Goal: Task Accomplishment & Management: Complete application form

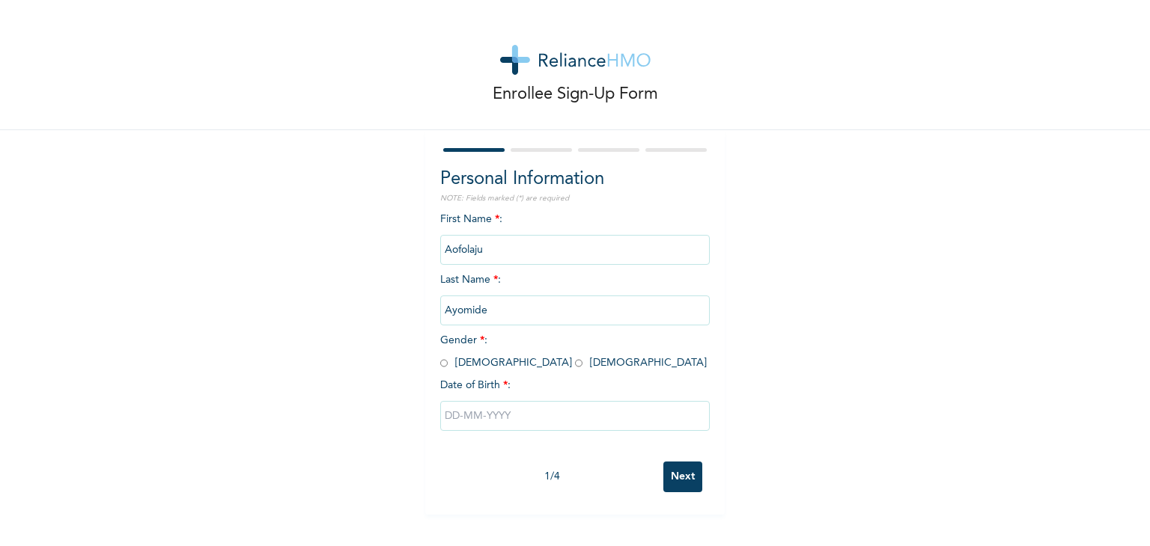
click at [575, 366] on input "radio" at bounding box center [578, 363] width 7 height 14
radio input "true"
click at [500, 420] on input "text" at bounding box center [574, 416] width 269 height 30
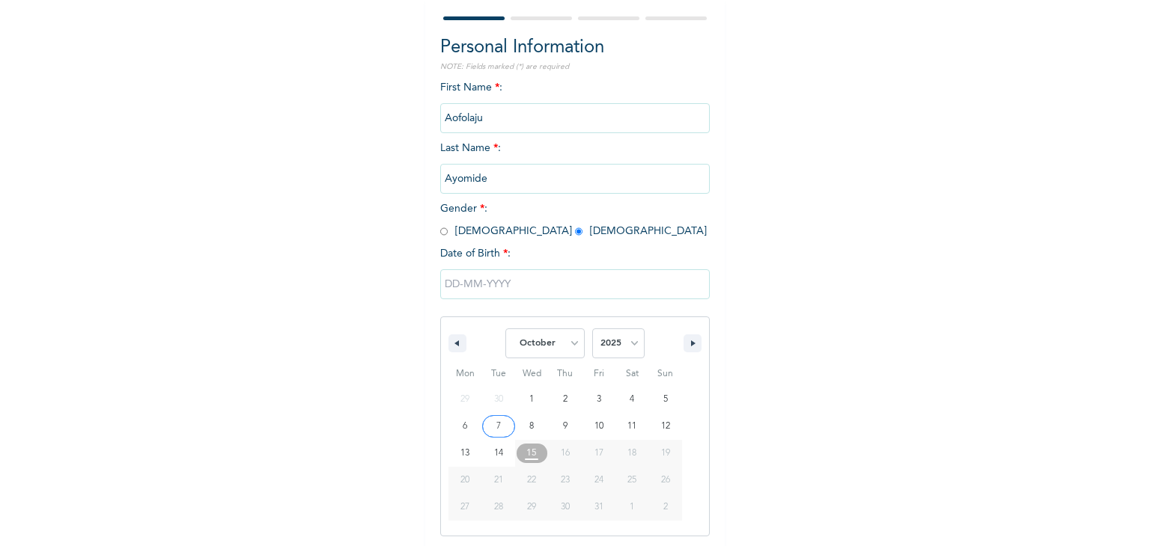
scroll to position [134, 0]
click at [566, 338] on select "January February March April May June July August September October November De…" at bounding box center [544, 341] width 79 height 30
select select "6"
click at [505, 326] on select "January February March April May June July August September October November De…" at bounding box center [544, 341] width 79 height 30
click at [623, 328] on select "2025 2024 2023 2022 2021 2020 2019 2018 2017 2016 2015 2014 2013 2012 2011 2010…" at bounding box center [618, 341] width 52 height 30
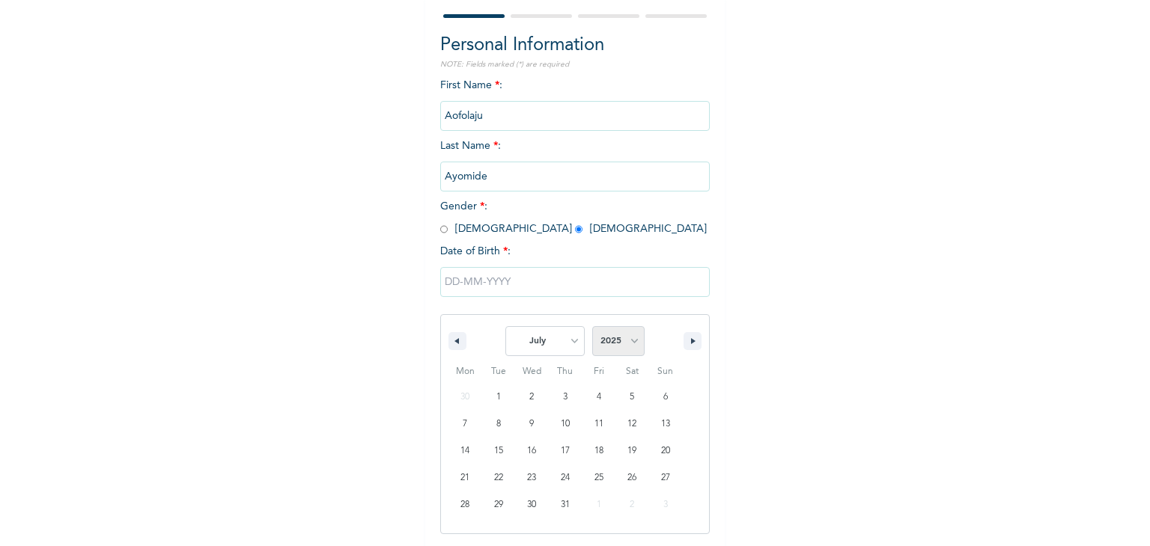
select select "2002"
click at [592, 326] on select "2025 2024 2023 2022 2021 2020 2019 2018 2017 2016 2015 2014 2013 2012 2011 2010…" at bounding box center [618, 341] width 52 height 30
type input "07/01/2002"
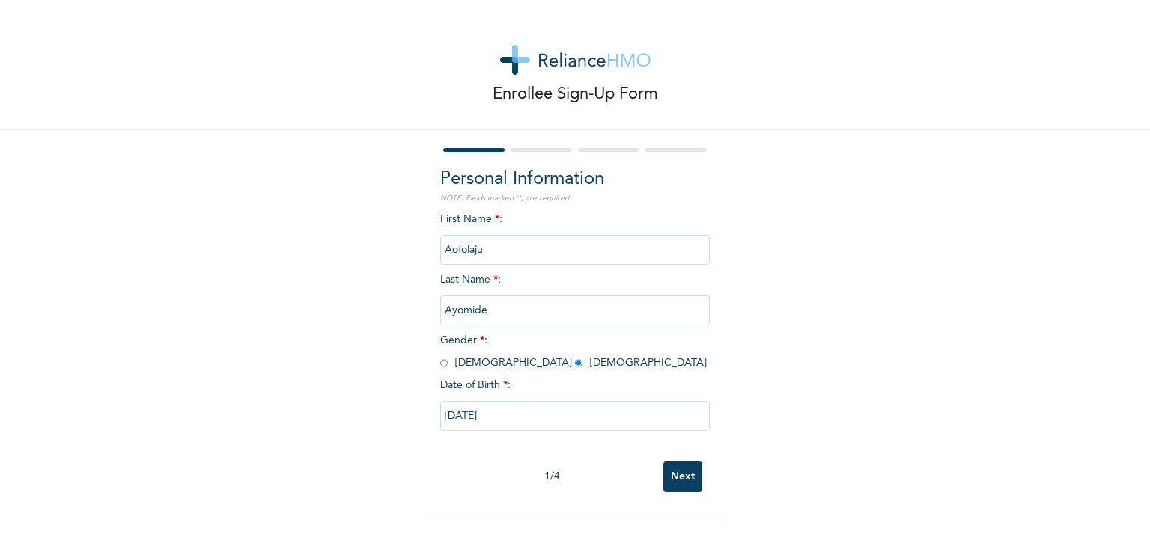
scroll to position [0, 0]
click at [611, 426] on input "07/01/2002" at bounding box center [574, 416] width 269 height 30
select select "6"
select select "2002"
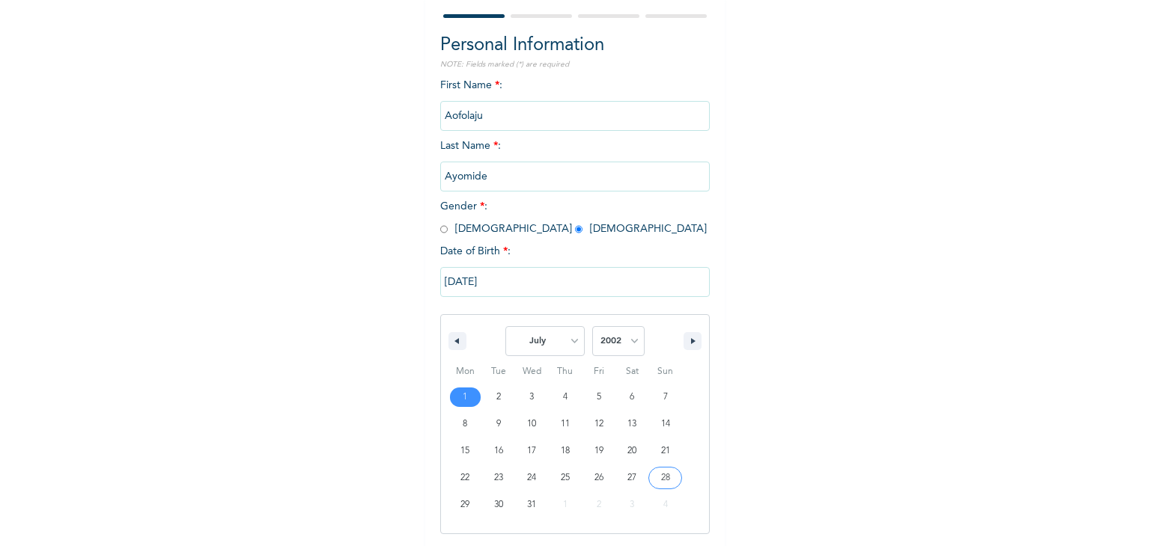
click at [621, 292] on input "07/01/2002" at bounding box center [574, 282] width 269 height 30
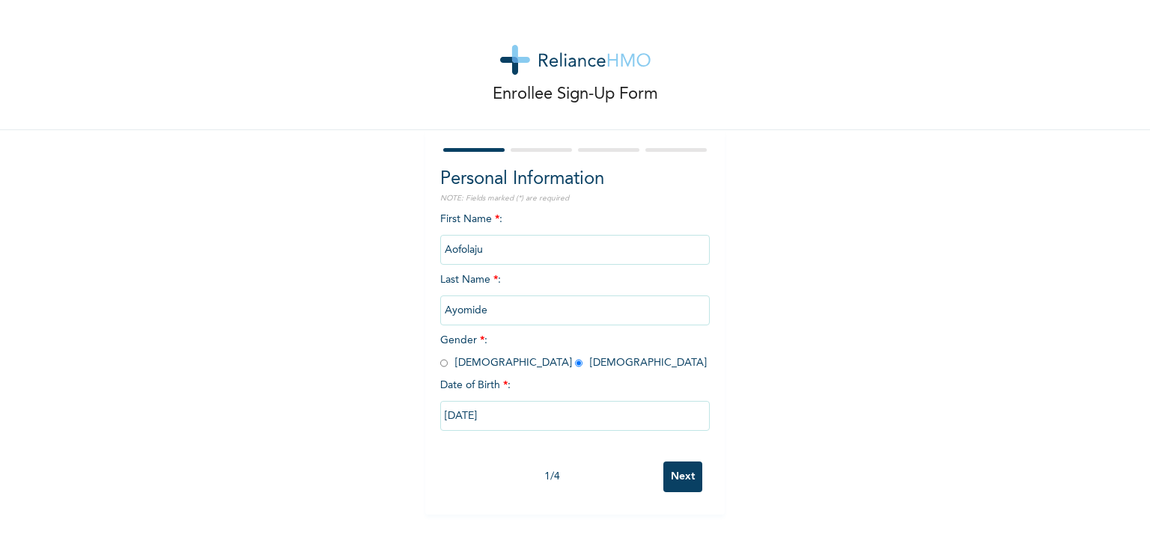
click at [683, 467] on input "Next" at bounding box center [682, 477] width 39 height 31
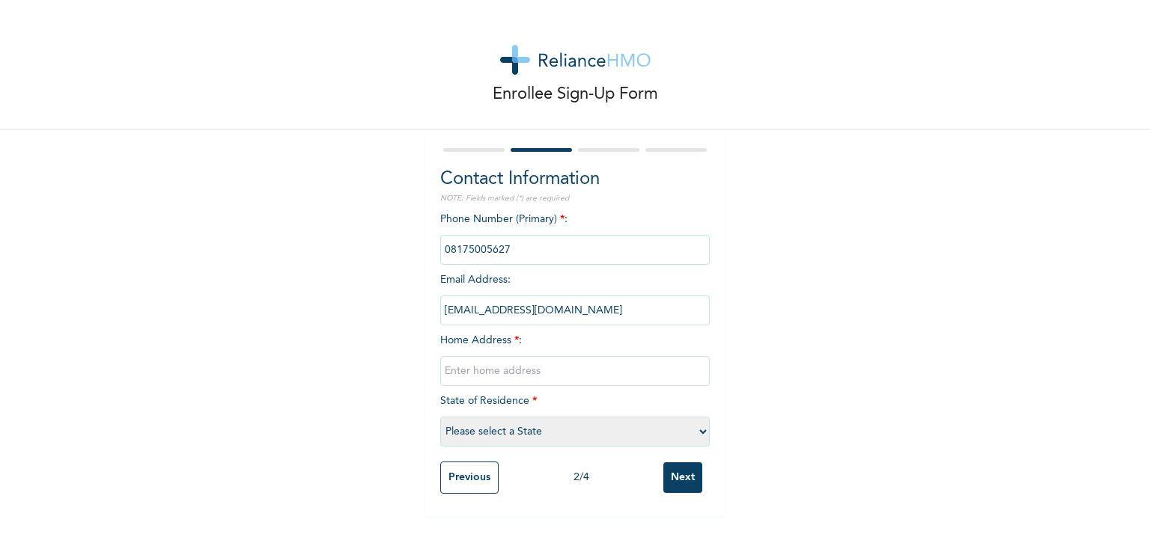
click at [599, 360] on input "text" at bounding box center [574, 371] width 269 height 30
type input "35 Jimoh shobowale street, magodo phase 1"
click at [601, 423] on select "Please select a State Abia Abuja (FCT) Adamawa Akwa Ibom Anambra Bauchi Bayelsa…" at bounding box center [574, 432] width 269 height 30
select select "25"
click at [440, 417] on select "Please select a State Abia Abuja (FCT) Adamawa Akwa Ibom Anambra Bauchi Bayelsa…" at bounding box center [574, 432] width 269 height 30
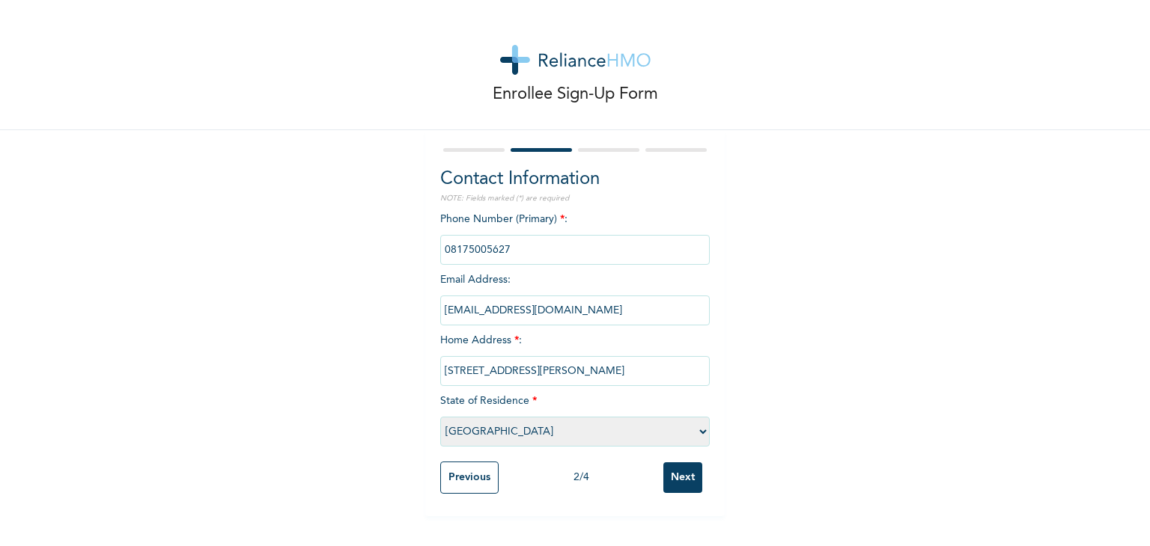
click at [673, 480] on input "Next" at bounding box center [682, 478] width 39 height 31
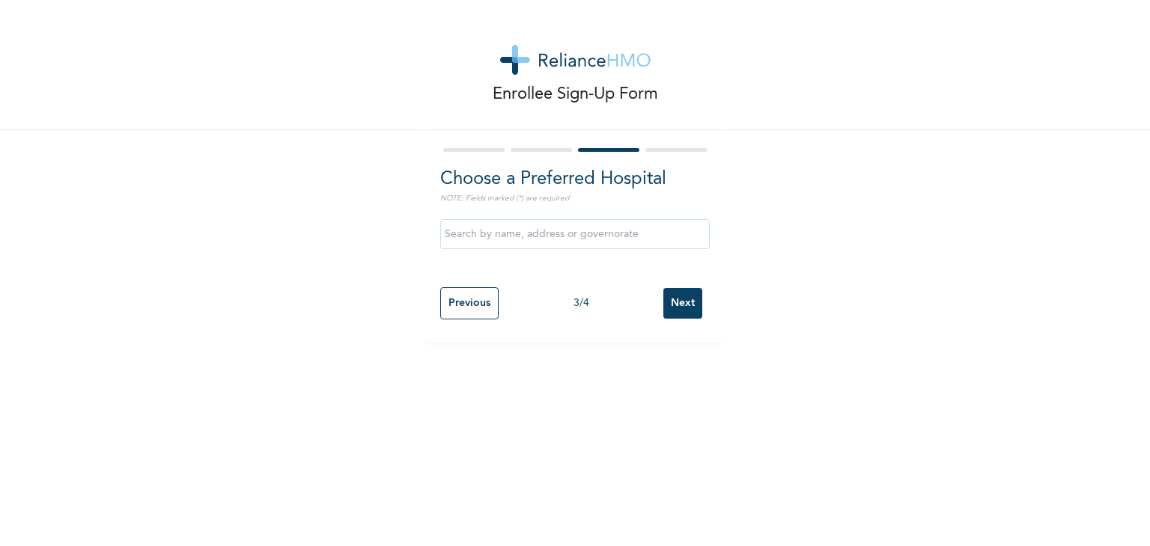
click at [669, 294] on input "Next" at bounding box center [682, 303] width 39 height 31
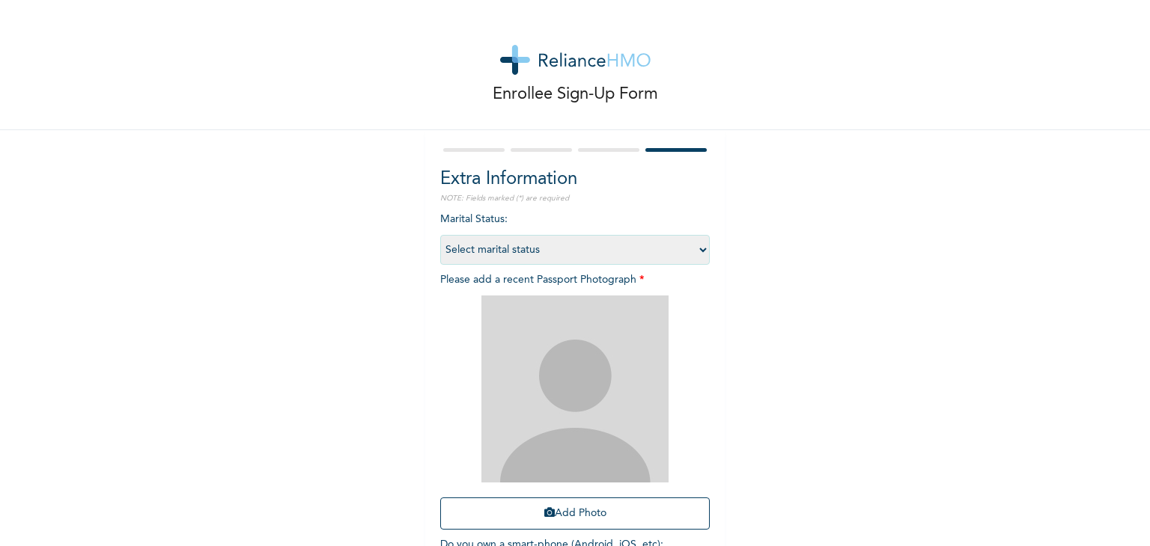
click at [613, 249] on select "Select marital status Single Married Divorced Widow/Widower" at bounding box center [574, 250] width 269 height 30
select select "1"
click at [440, 235] on select "Select marital status Single Married Divorced Widow/Widower" at bounding box center [574, 250] width 269 height 30
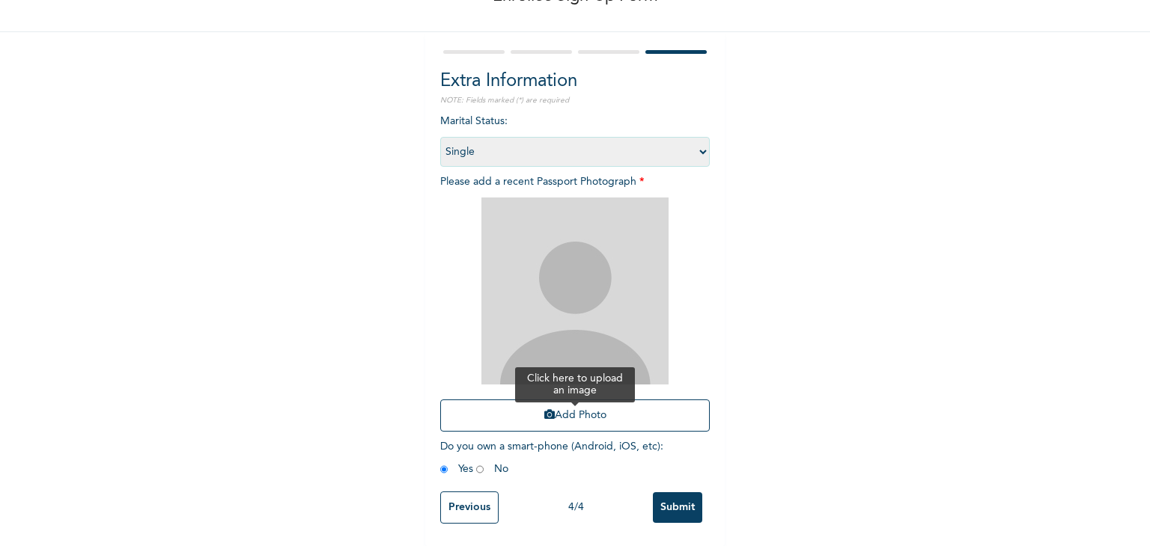
click at [594, 403] on button "Add Photo" at bounding box center [574, 416] width 269 height 32
click at [583, 406] on button "Add Photo" at bounding box center [574, 416] width 269 height 32
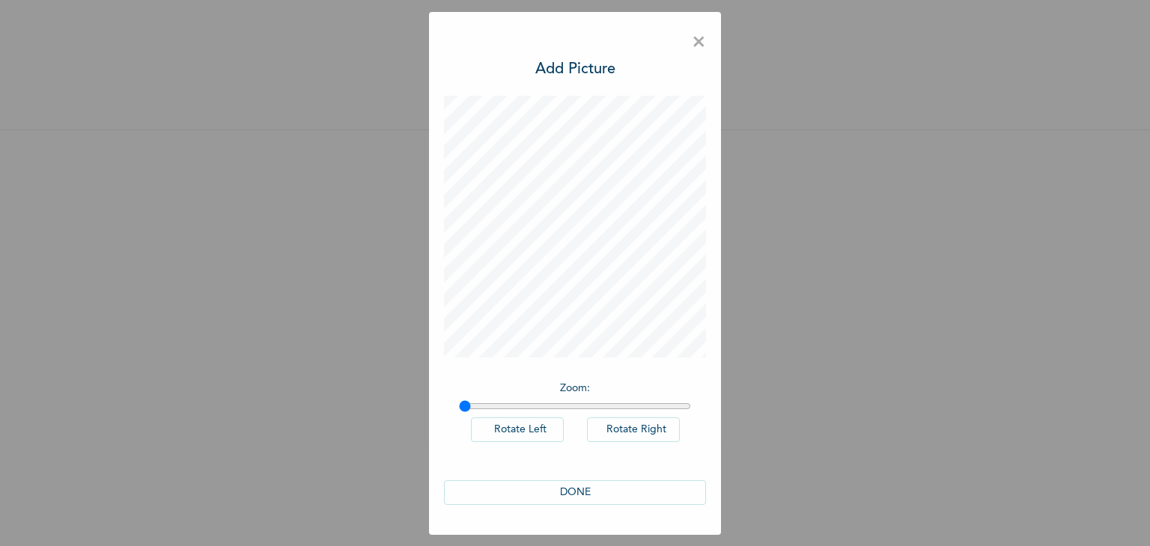
click at [620, 489] on button "DONE" at bounding box center [575, 492] width 262 height 25
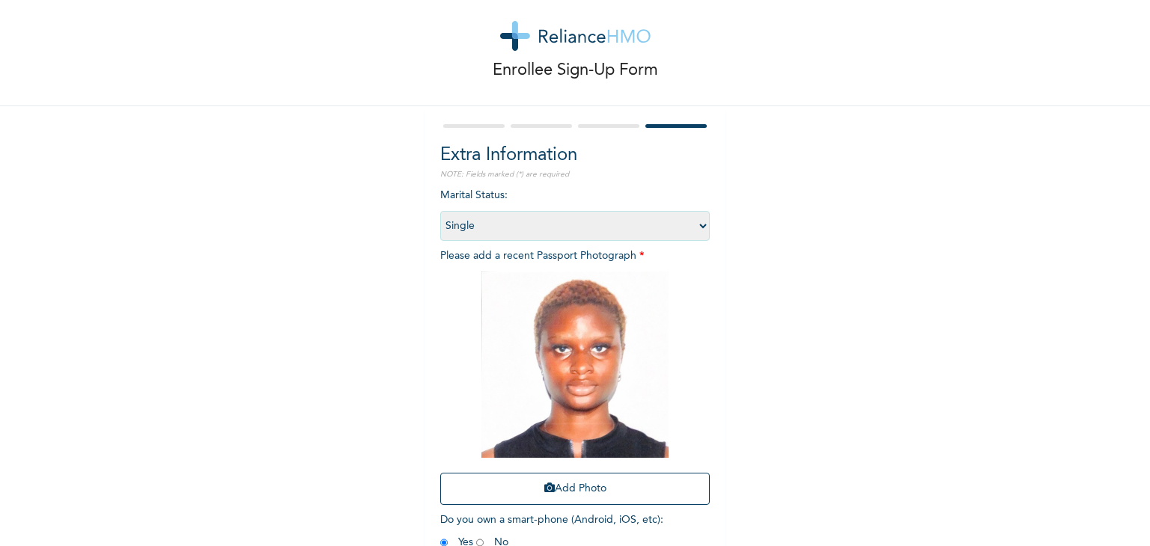
scroll to position [108, 0]
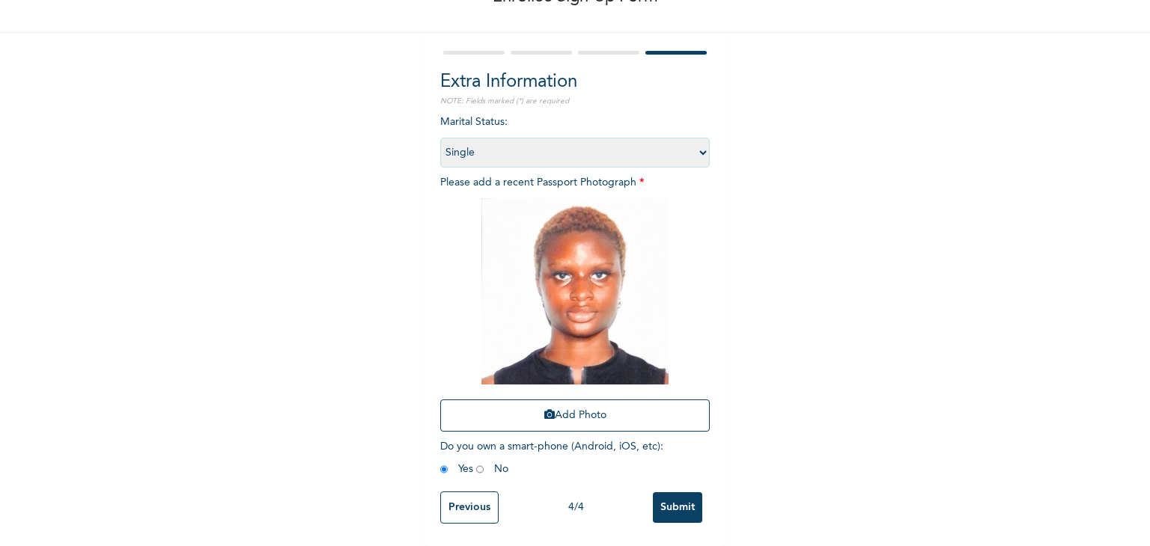
click at [670, 512] on div "Previous 4 / 4 Submit" at bounding box center [574, 507] width 269 height 47
click at [670, 504] on input "Submit" at bounding box center [677, 507] width 49 height 31
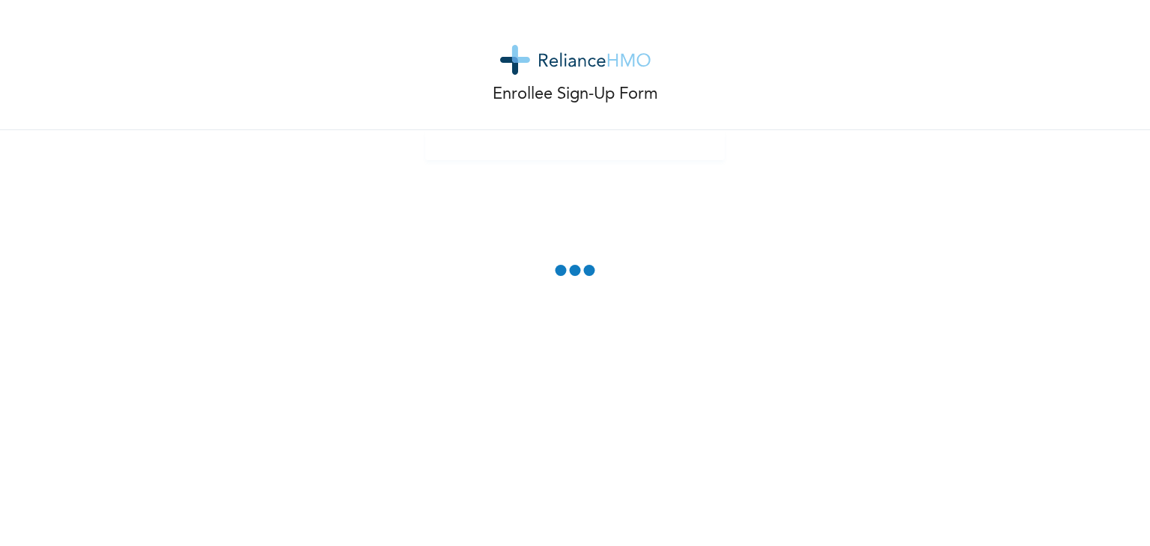
scroll to position [0, 0]
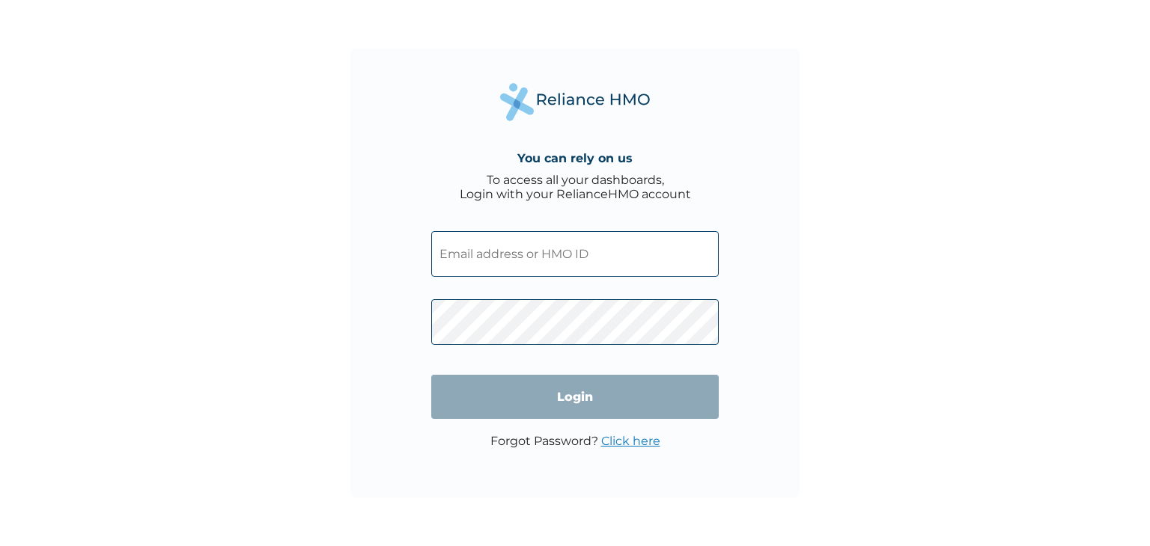
click at [606, 250] on input "text" at bounding box center [574, 254] width 287 height 46
paste input "SCT/10083/A"
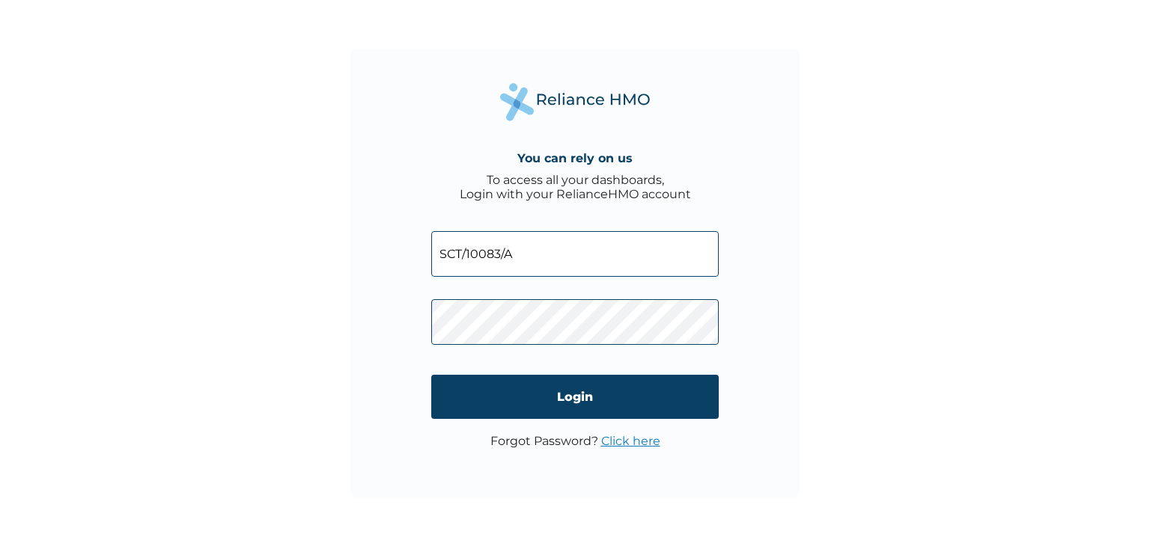
type input "SCT/10083/A"
click at [531, 345] on span at bounding box center [574, 318] width 287 height 68
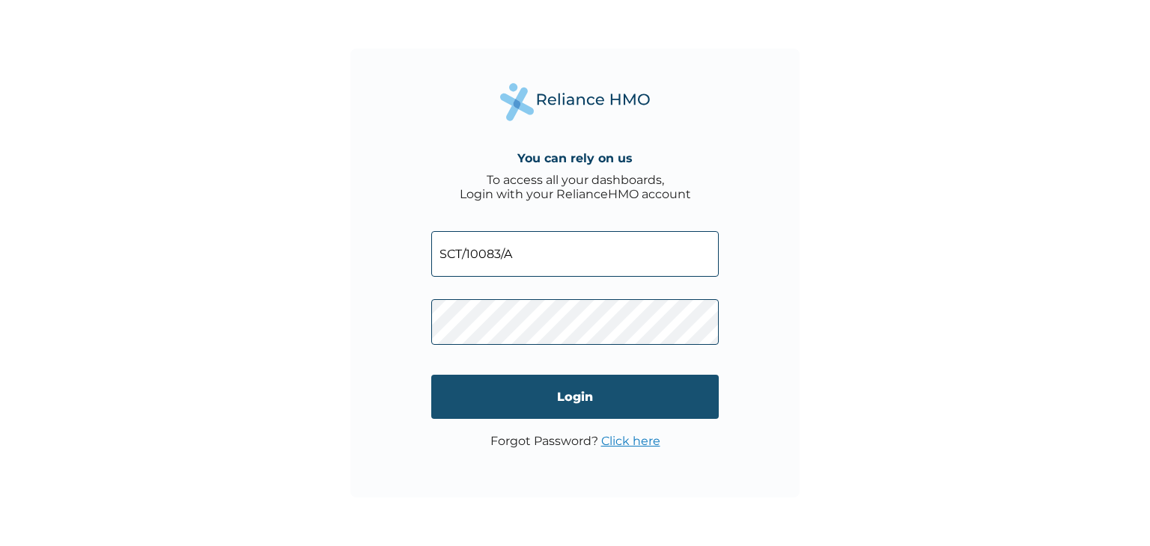
click at [587, 380] on input "Login" at bounding box center [574, 397] width 287 height 44
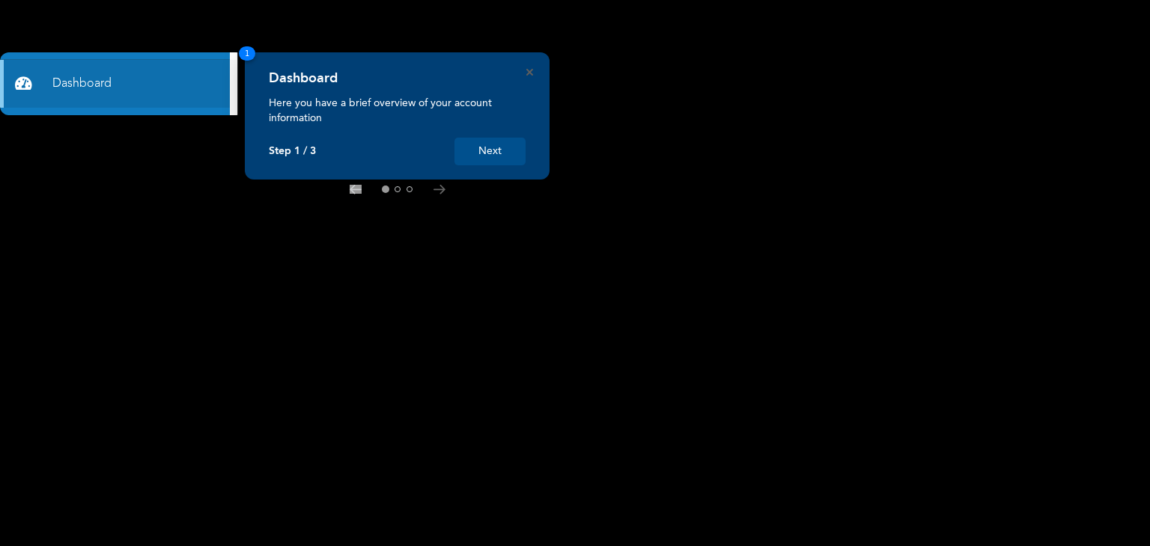
click at [490, 147] on button "Next" at bounding box center [489, 152] width 71 height 28
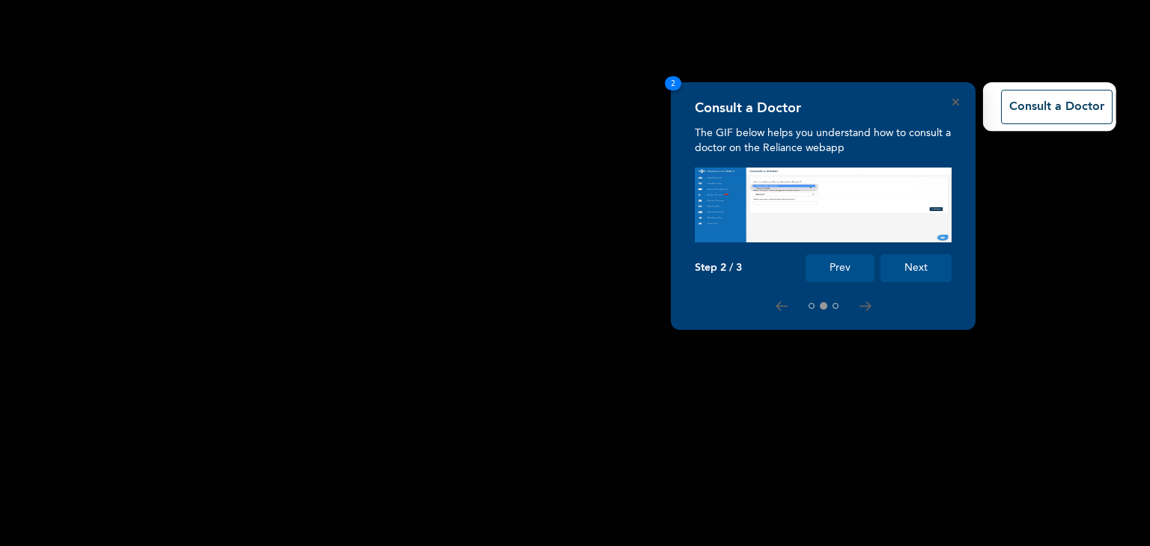
click at [921, 272] on button "Next" at bounding box center [915, 268] width 71 height 28
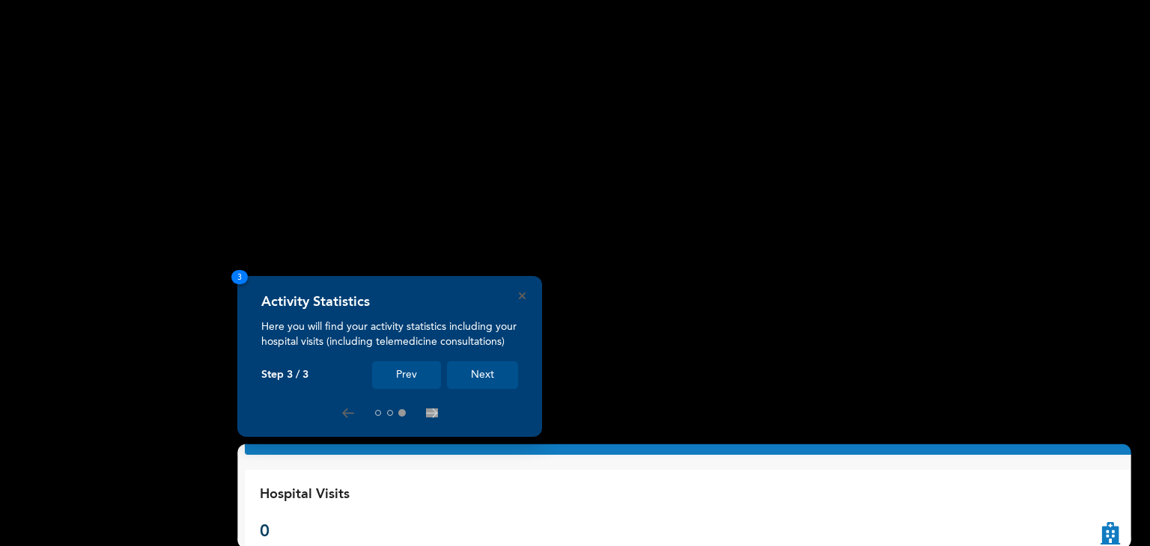
click at [471, 377] on button "Next" at bounding box center [482, 375] width 71 height 28
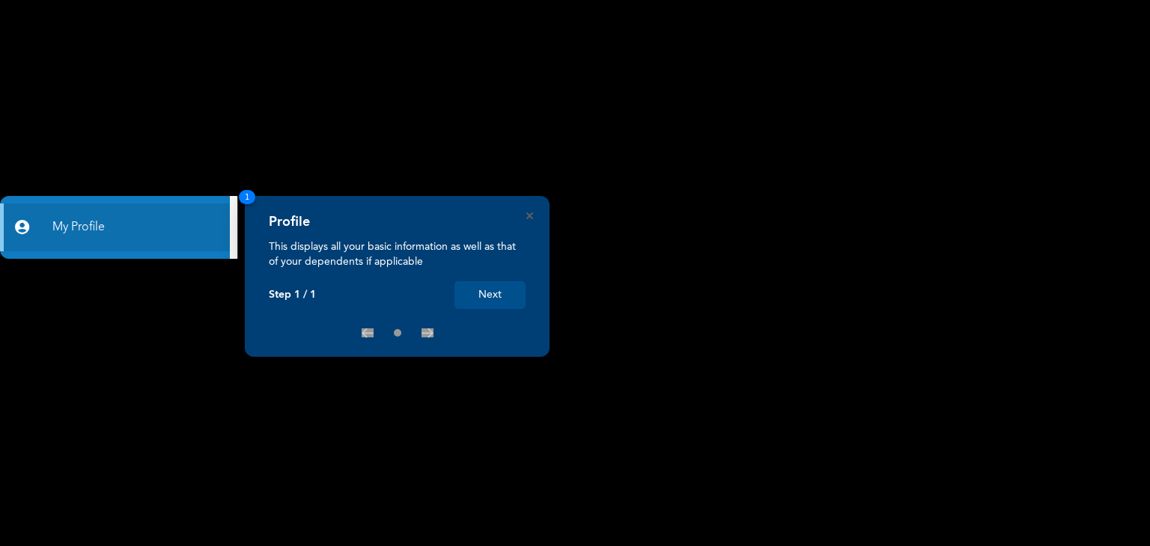
click at [500, 295] on button "Next" at bounding box center [489, 295] width 71 height 28
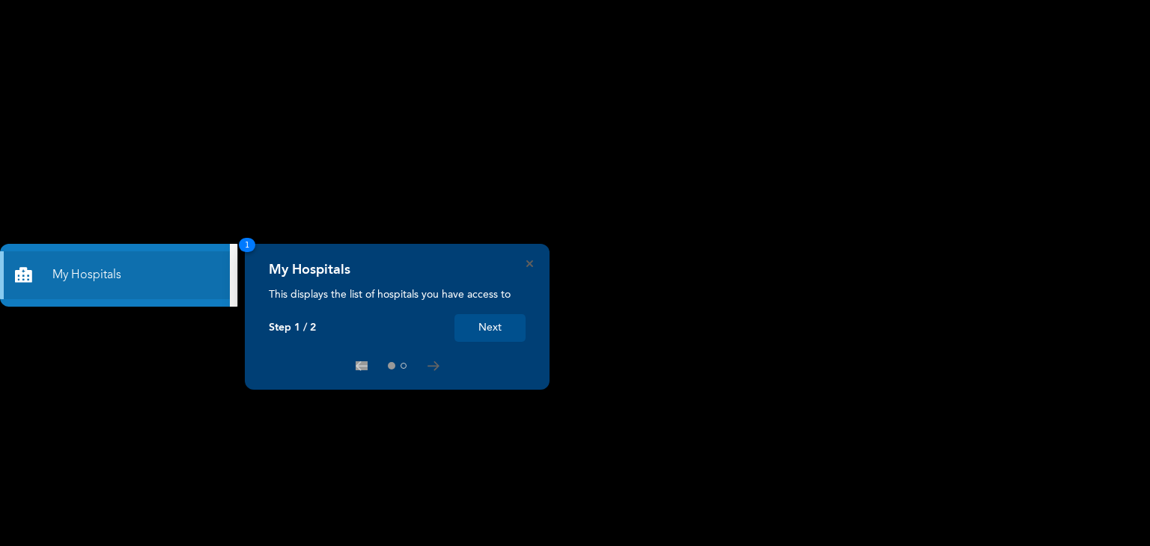
click at [504, 324] on button "Next" at bounding box center [489, 328] width 71 height 28
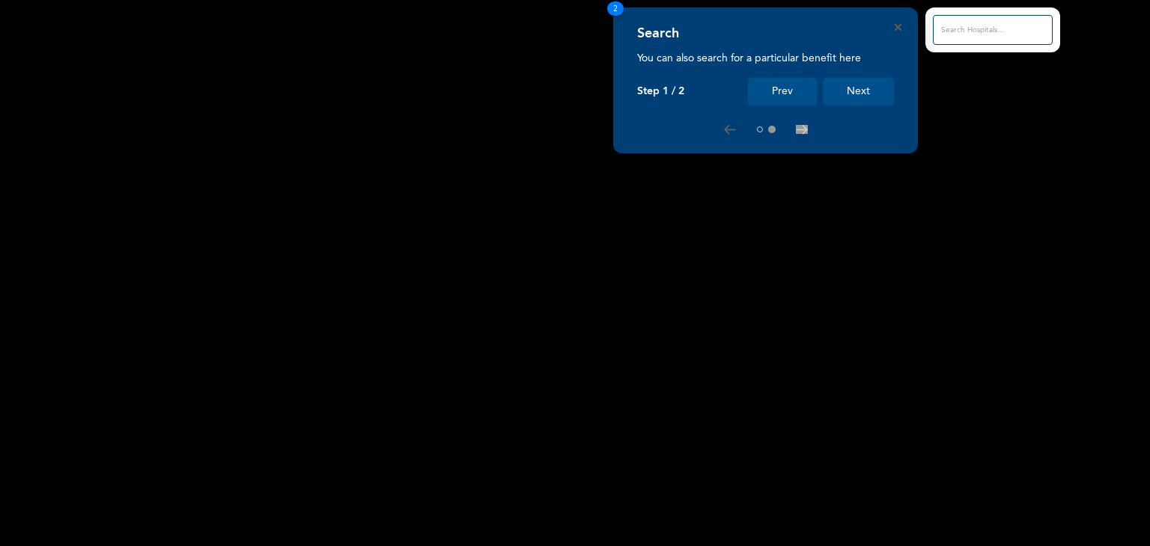
click at [861, 88] on button "Next" at bounding box center [857, 92] width 71 height 28
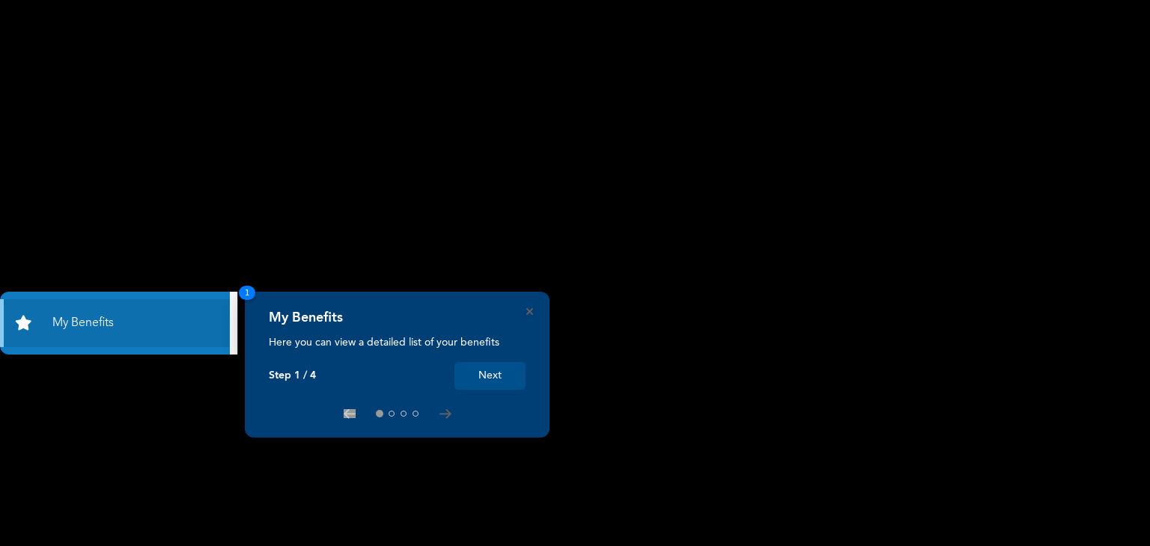
click at [506, 384] on button "Next" at bounding box center [489, 376] width 71 height 28
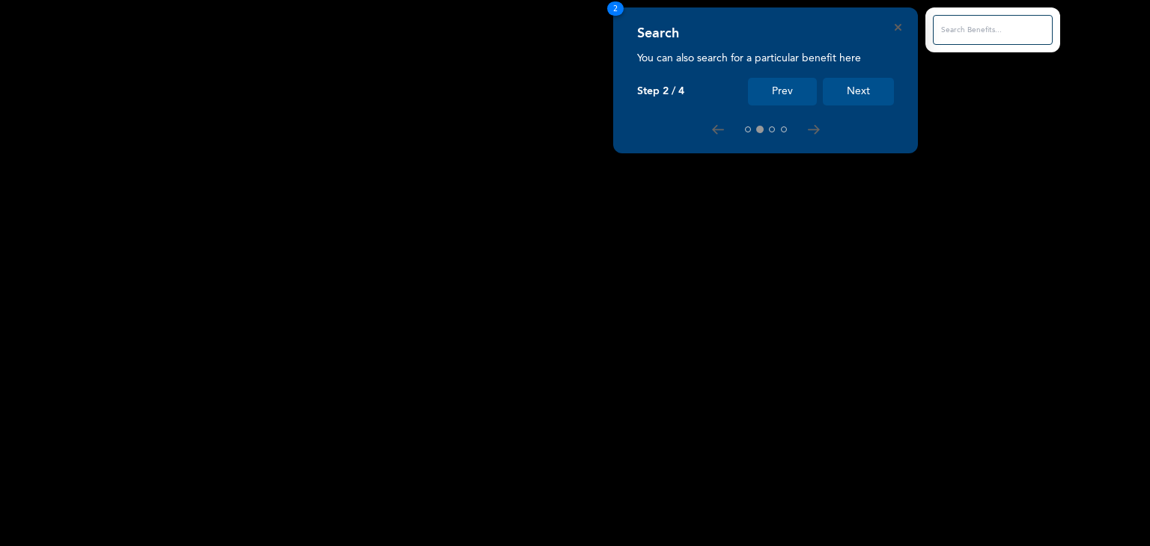
click at [856, 86] on button "Next" at bounding box center [857, 92] width 71 height 28
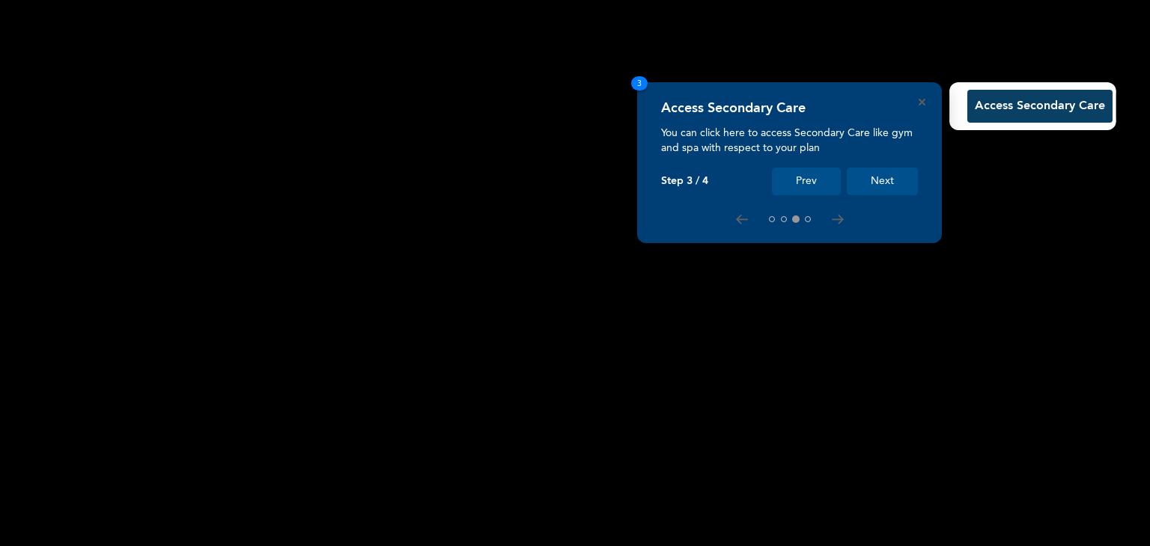
click at [898, 180] on button "Next" at bounding box center [881, 182] width 71 height 28
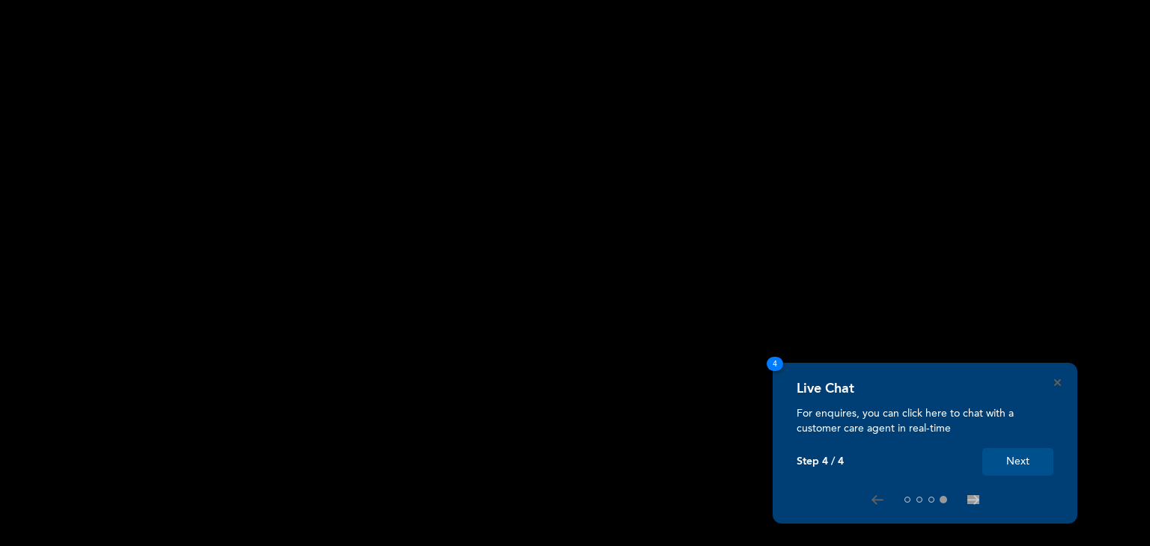
click at [1011, 465] on button "Next" at bounding box center [1017, 462] width 71 height 28
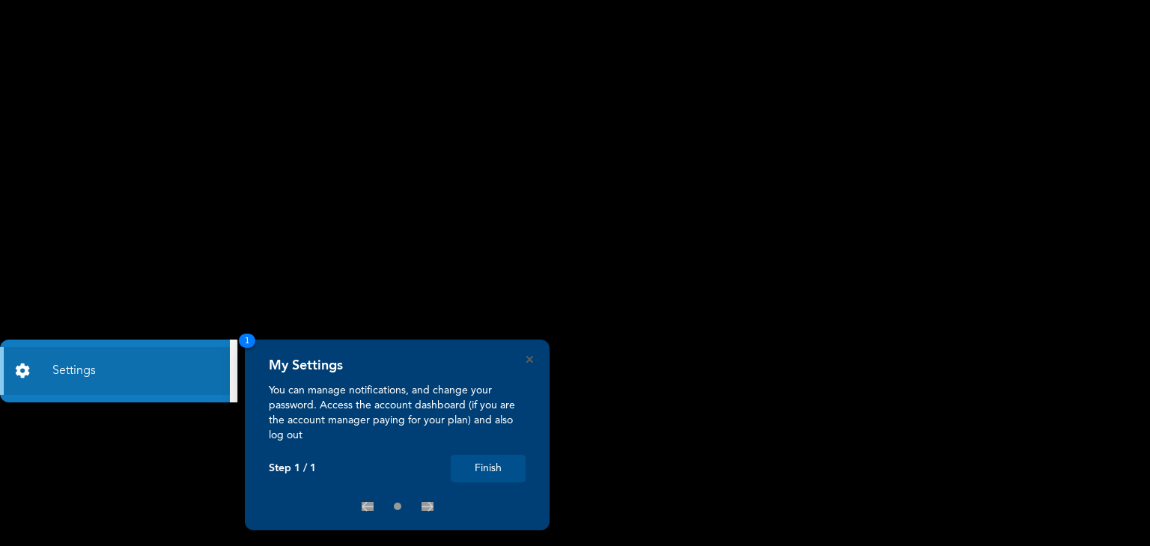
click at [509, 463] on button "Finish" at bounding box center [488, 469] width 75 height 28
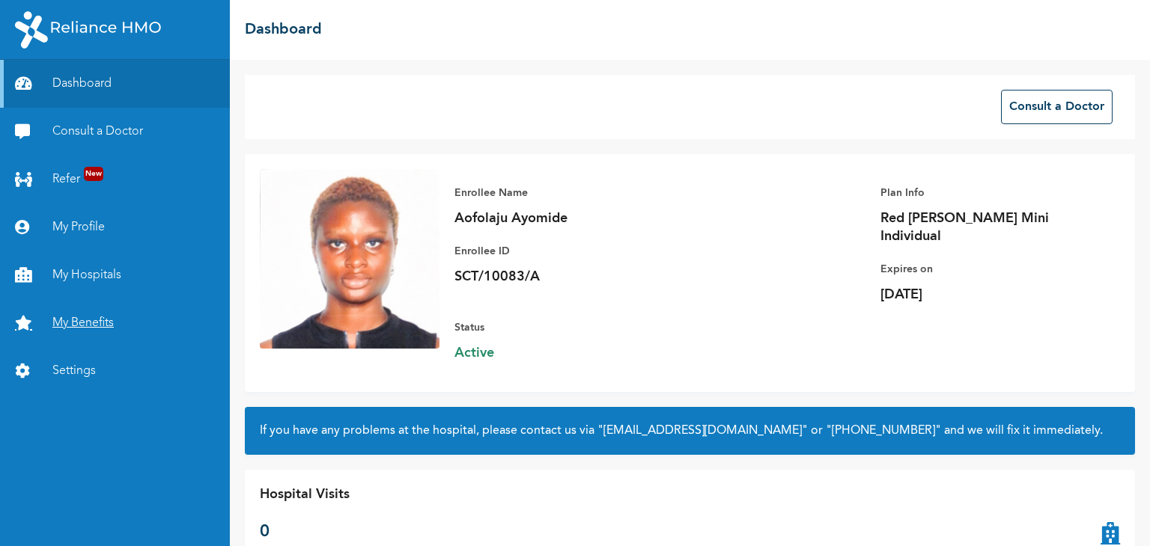
click at [88, 325] on link "My Benefits" at bounding box center [115, 323] width 230 height 48
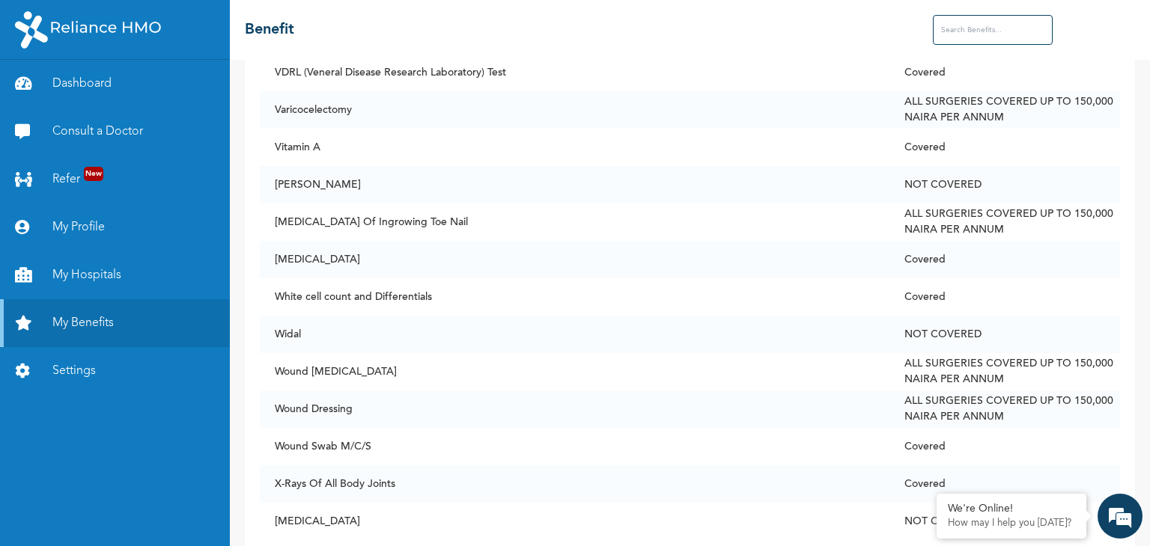
scroll to position [11375, 0]
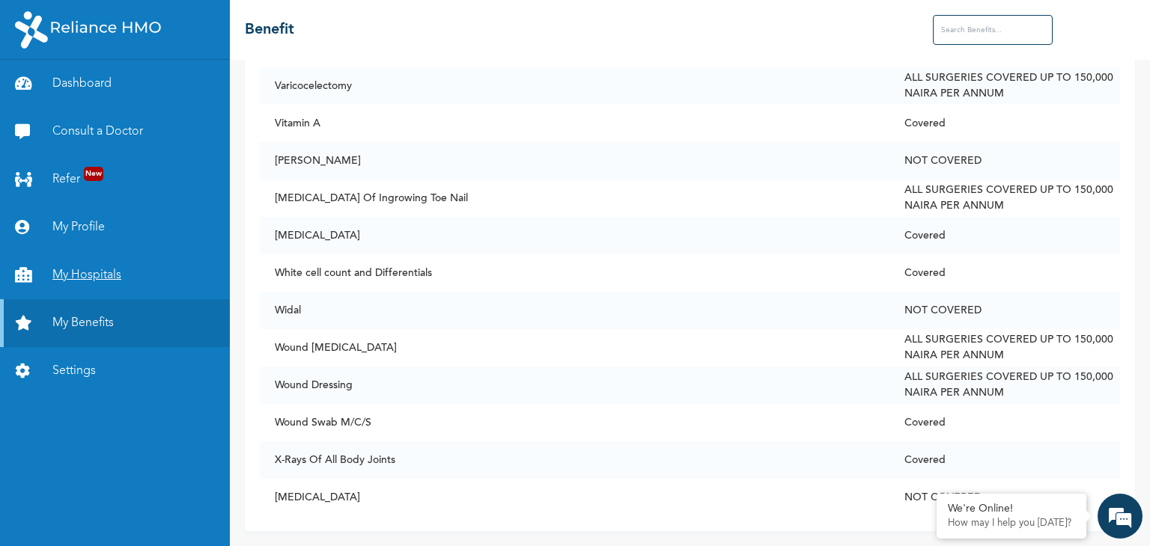
click at [115, 293] on link "My Hospitals" at bounding box center [115, 275] width 230 height 48
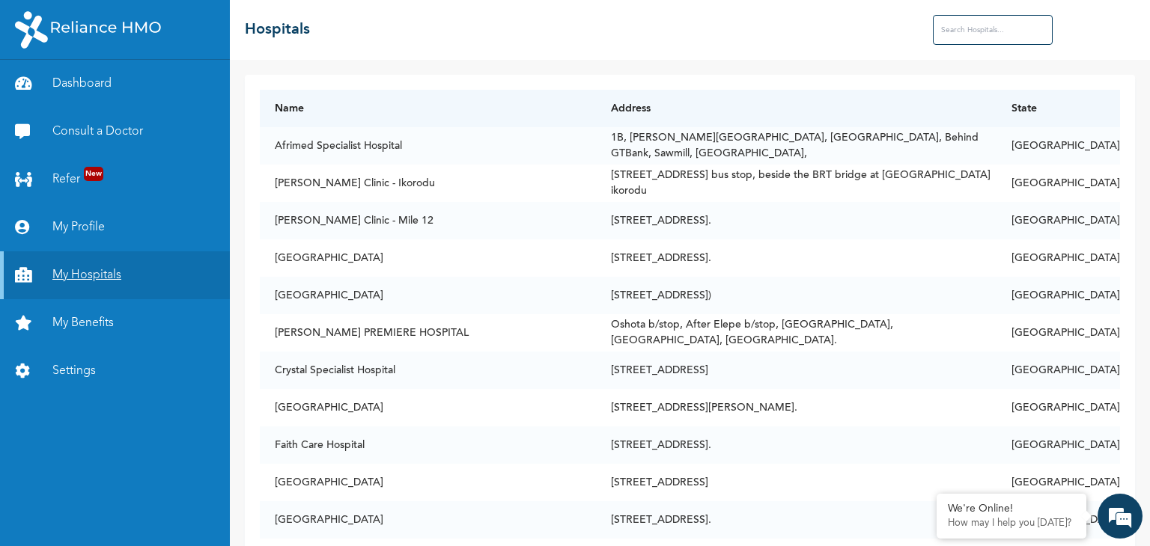
click at [115, 293] on link "My Hospitals" at bounding box center [115, 275] width 230 height 48
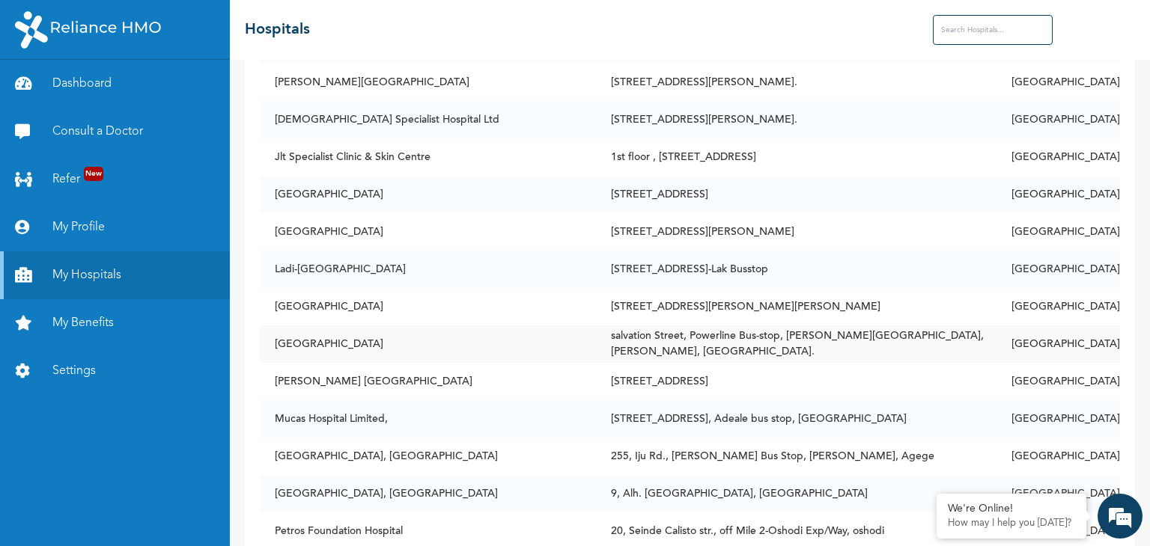
scroll to position [1937, 0]
click at [973, 22] on input "text" at bounding box center [992, 30] width 120 height 30
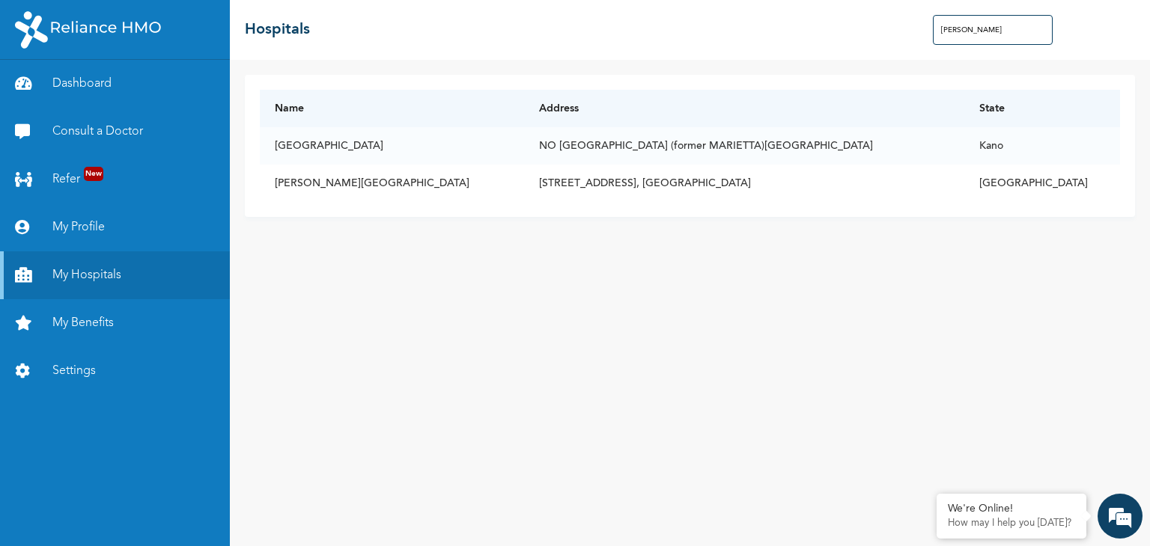
scroll to position [0, 0]
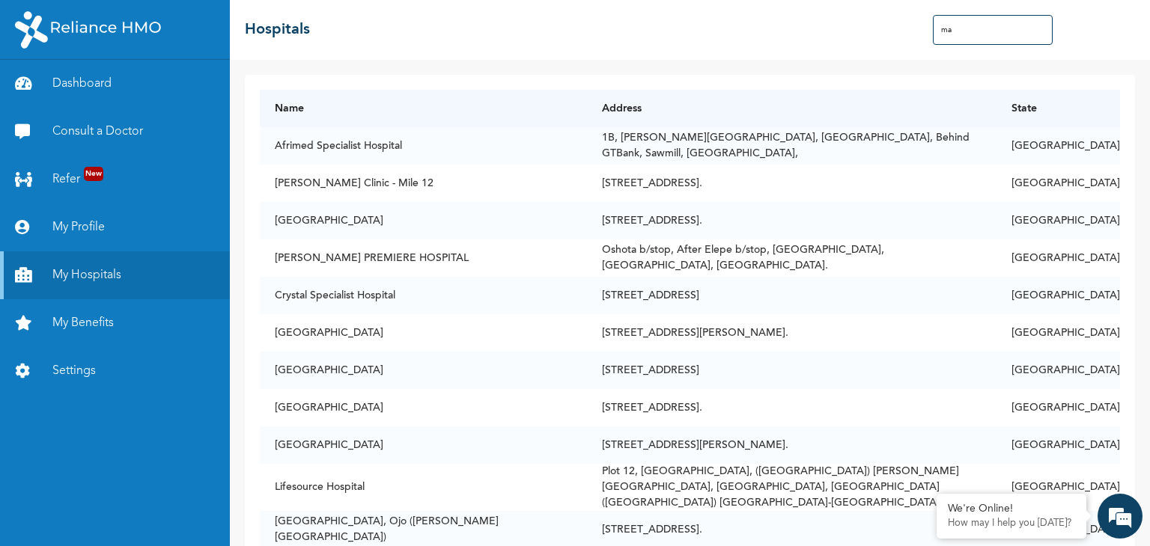
type input "m"
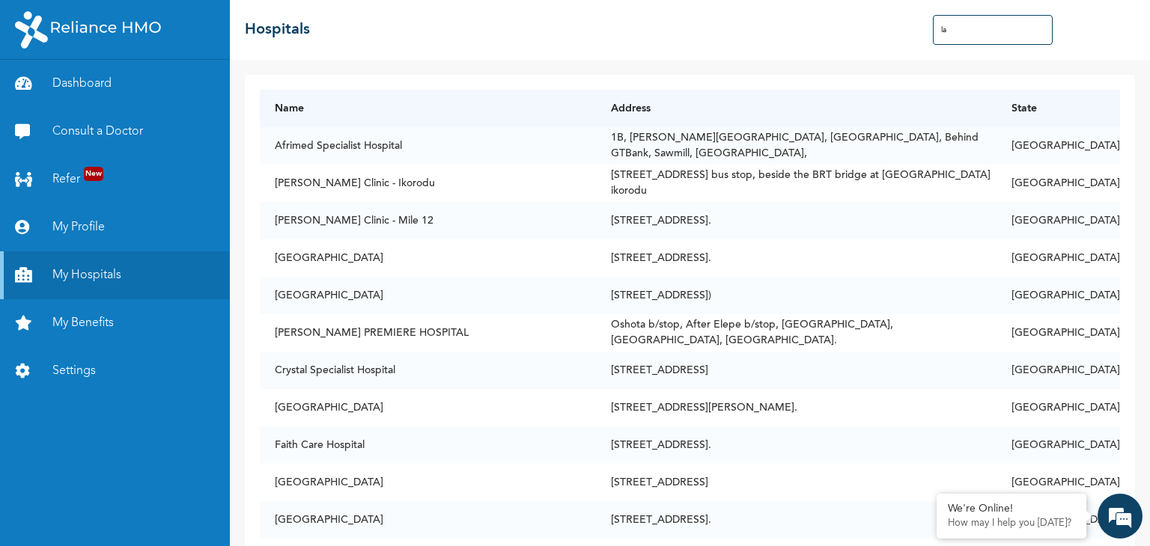
type input "l"
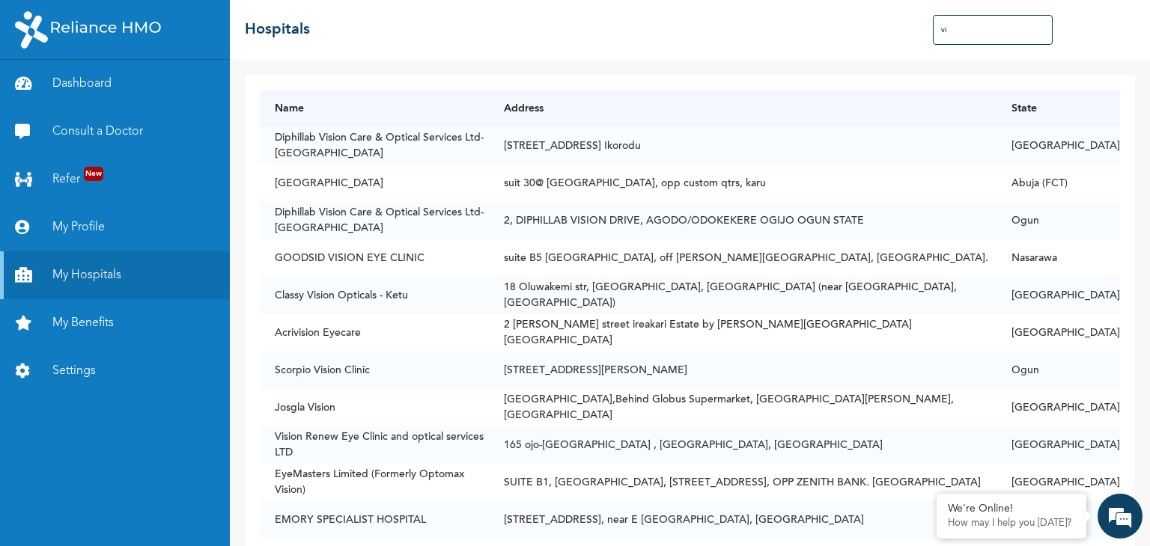
type input "v"
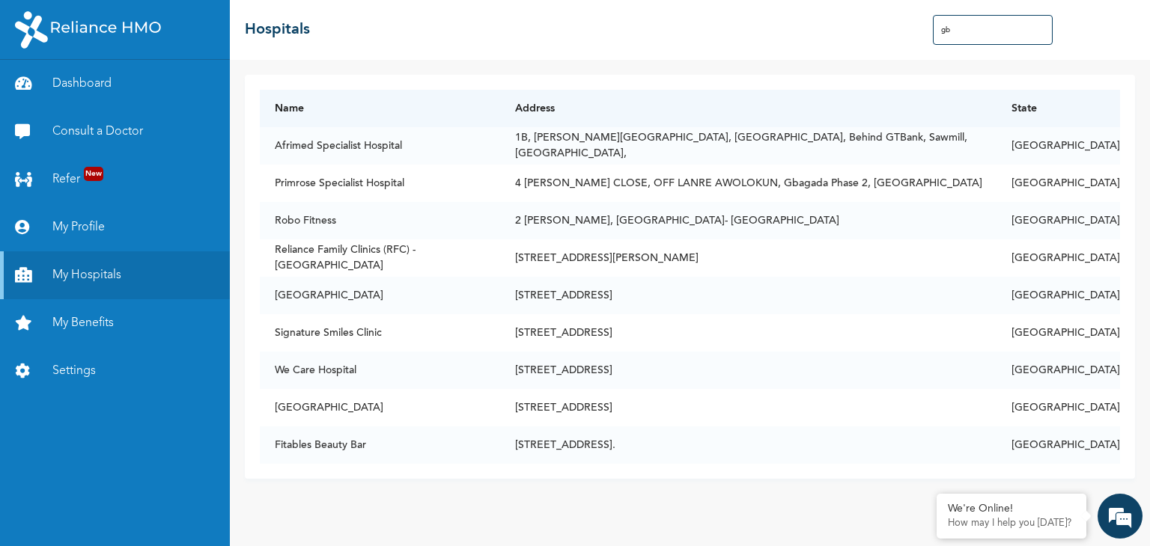
type input "g"
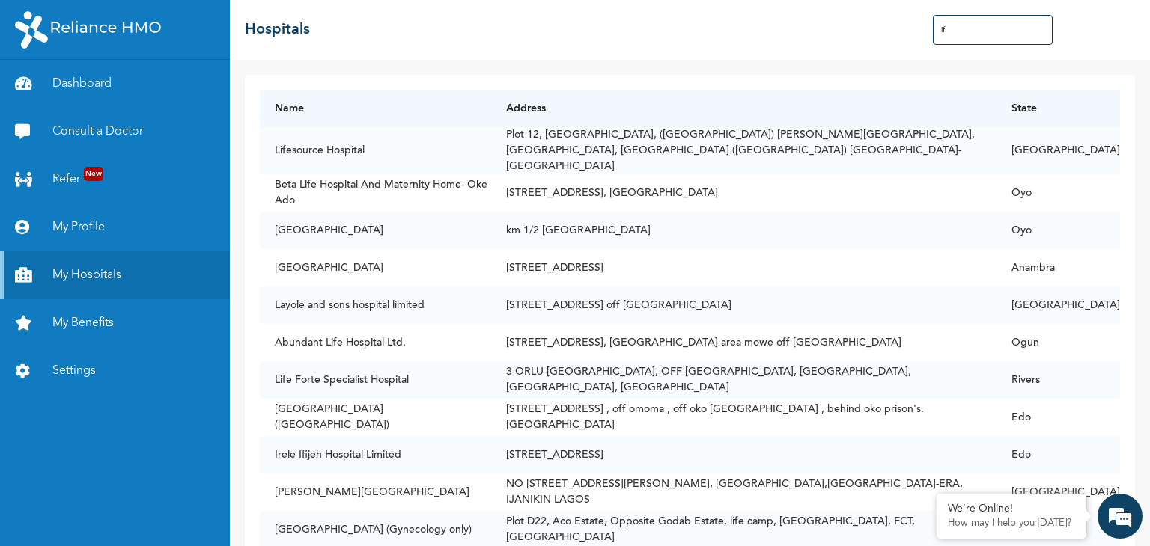
type input "i"
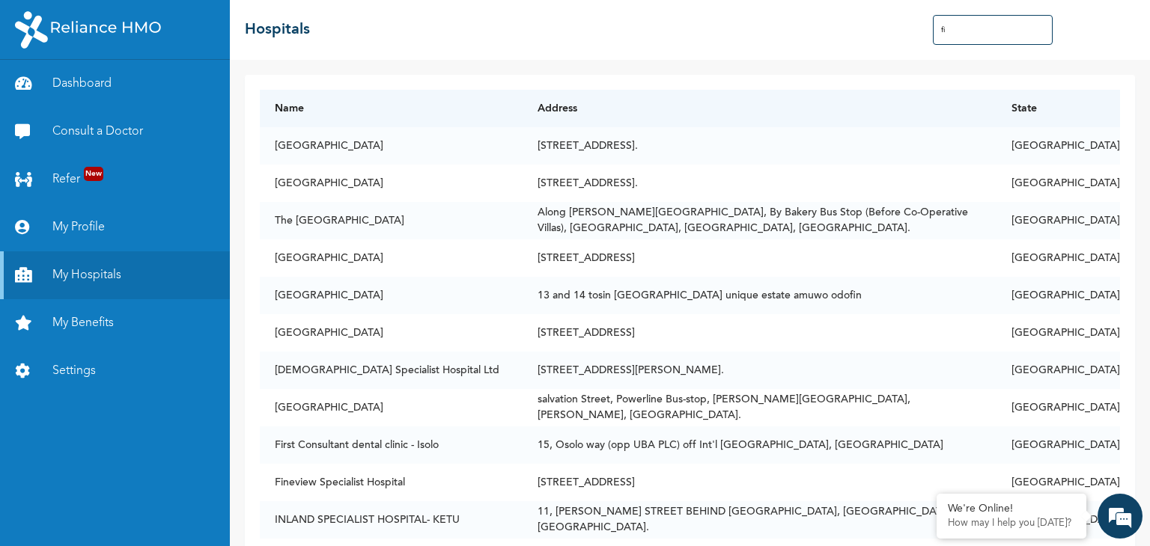
type input "f"
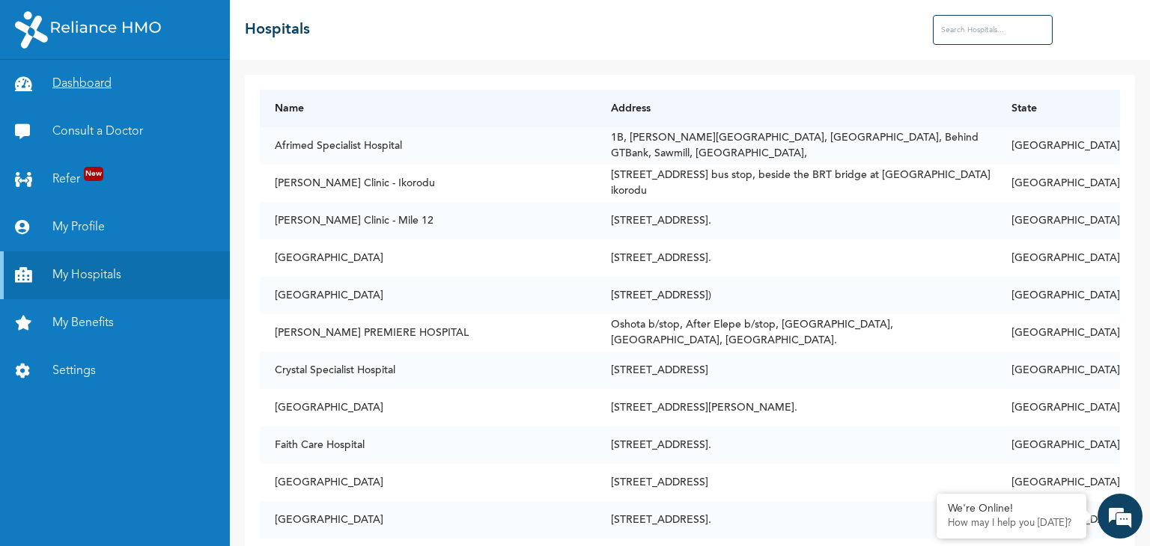
click at [76, 99] on link "Dashboard" at bounding box center [115, 84] width 230 height 48
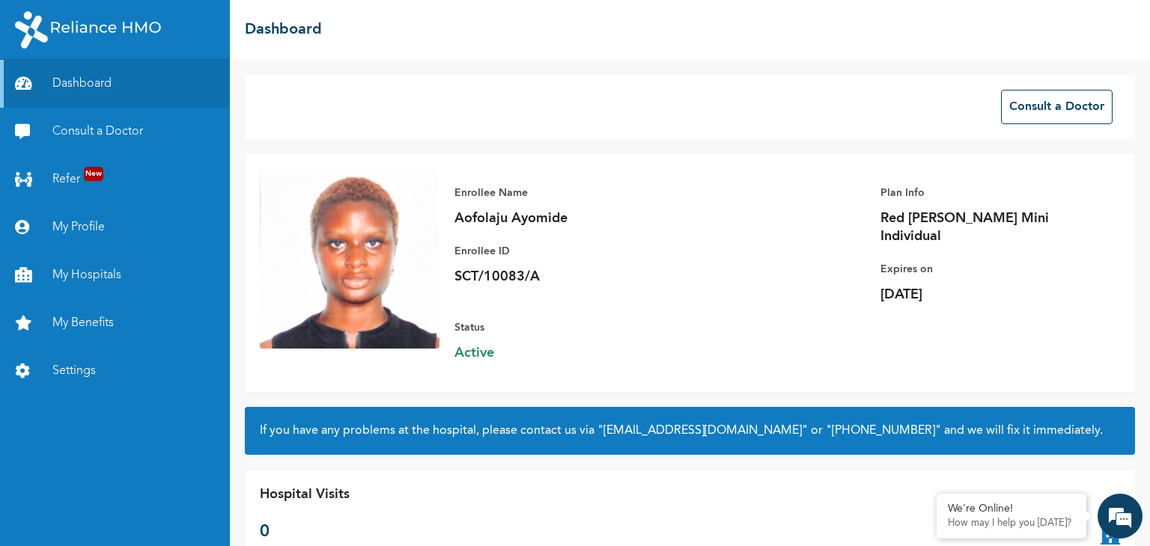
scroll to position [25, 0]
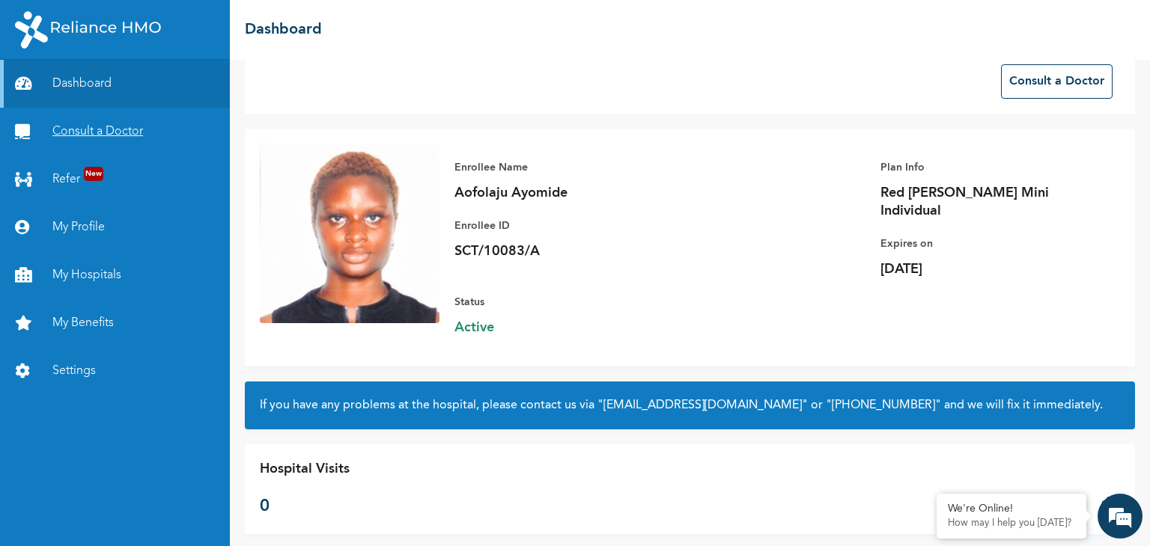
click at [126, 120] on link "Consult a Doctor" at bounding box center [115, 132] width 230 height 48
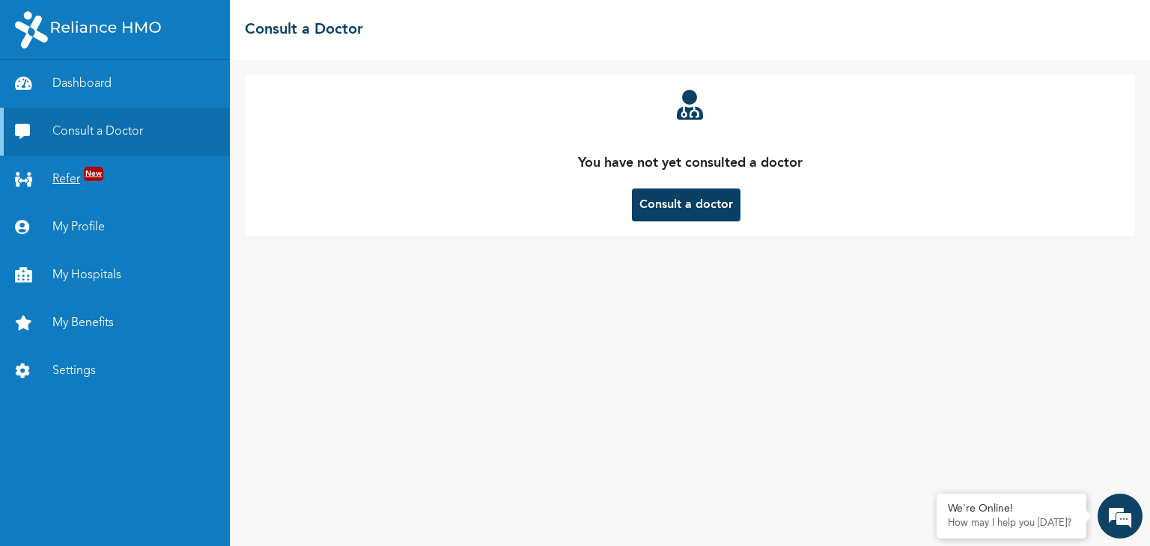
click at [75, 180] on link "Refer New" at bounding box center [115, 180] width 230 height 48
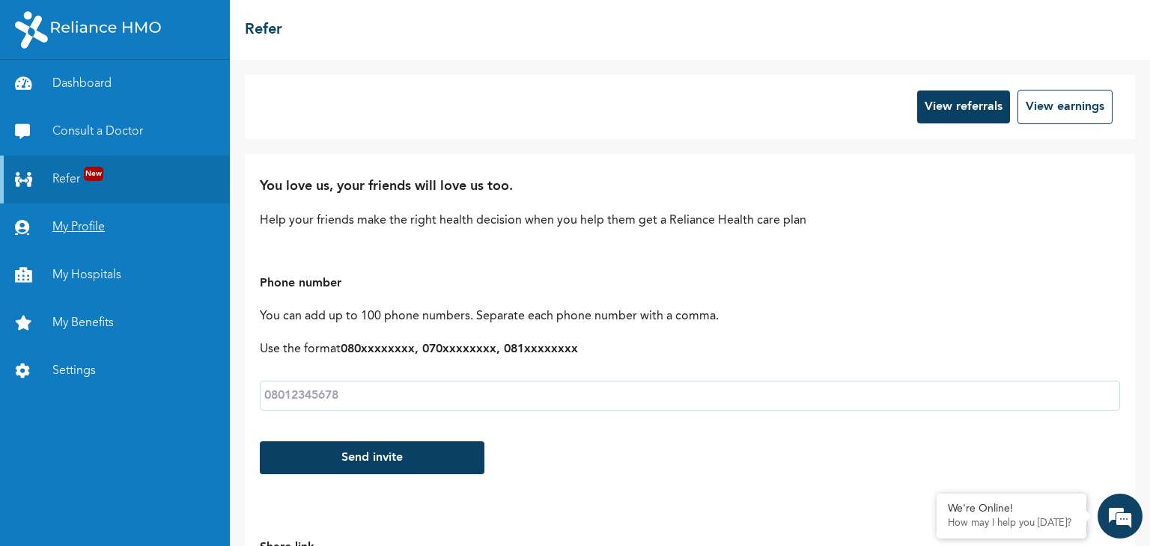
click at [79, 219] on link "My Profile" at bounding box center [115, 228] width 230 height 48
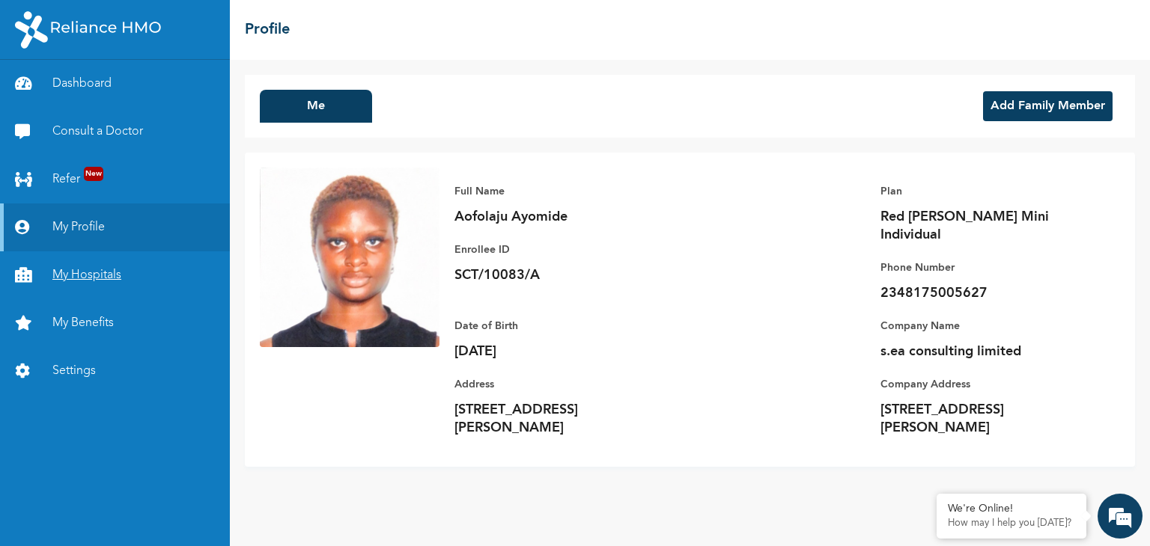
click at [73, 275] on link "My Hospitals" at bounding box center [115, 275] width 230 height 48
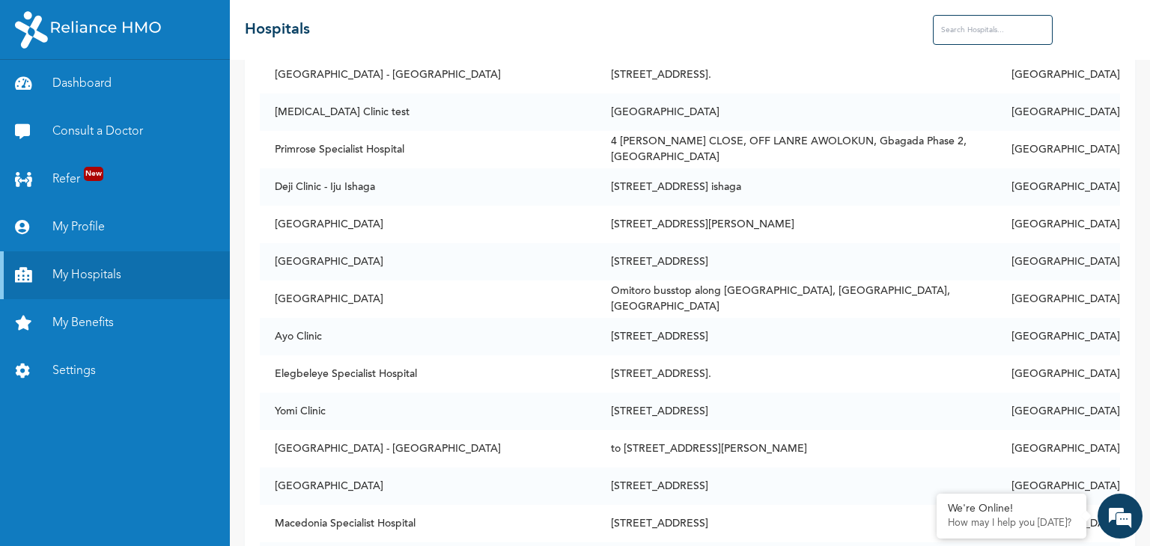
scroll to position [2855, 0]
